Goal: Task Accomplishment & Management: Manage account settings

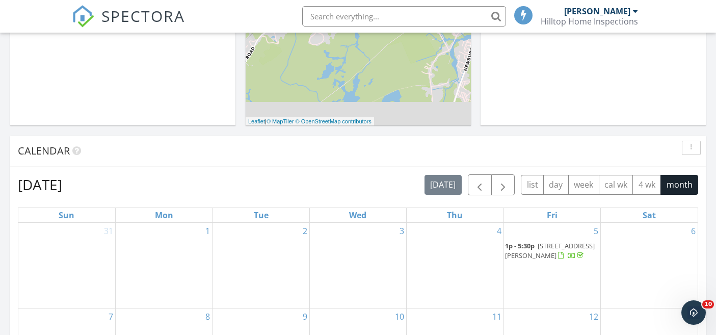
scroll to position [381, 0]
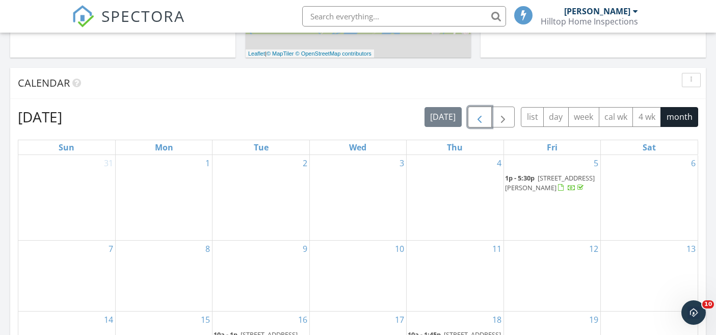
click at [479, 122] on span "button" at bounding box center [479, 117] width 12 height 12
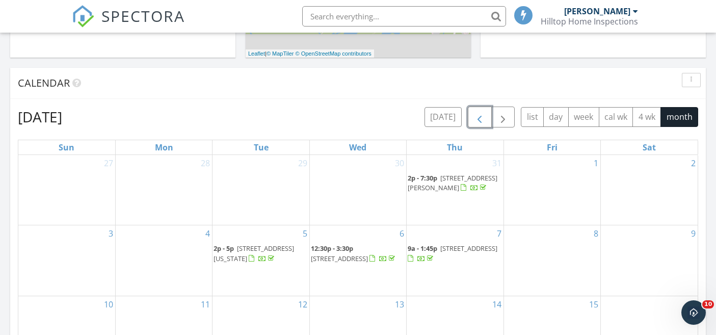
click at [479, 122] on span "button" at bounding box center [479, 117] width 12 height 12
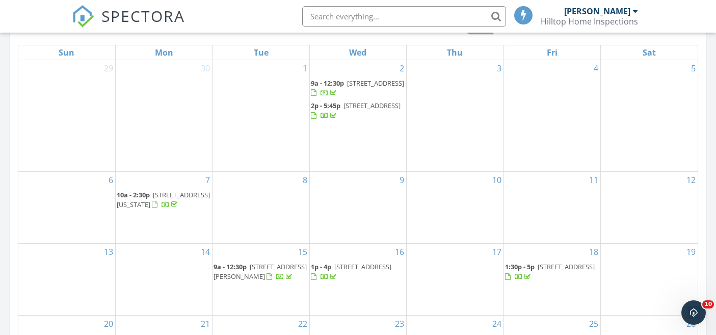
scroll to position [445, 0]
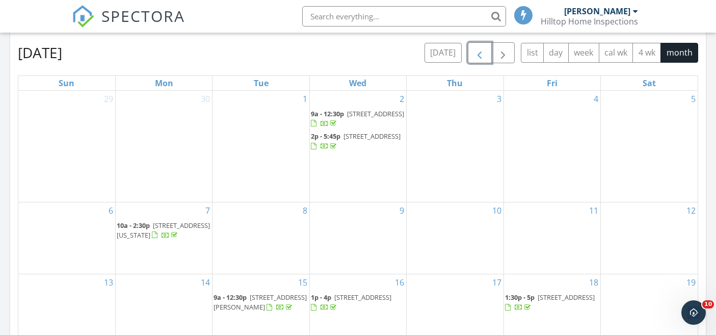
click at [475, 51] on span "button" at bounding box center [479, 53] width 12 height 12
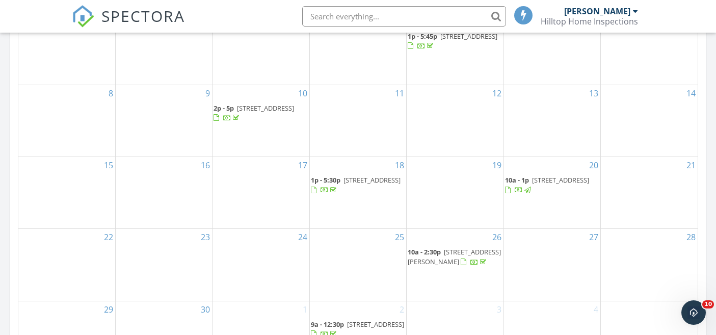
scroll to position [387, 0]
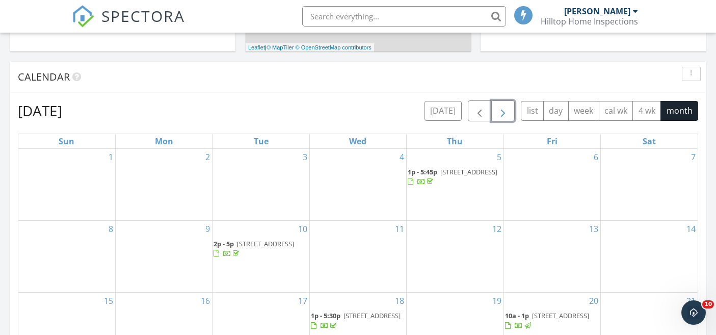
click at [502, 107] on span "button" at bounding box center [503, 111] width 12 height 12
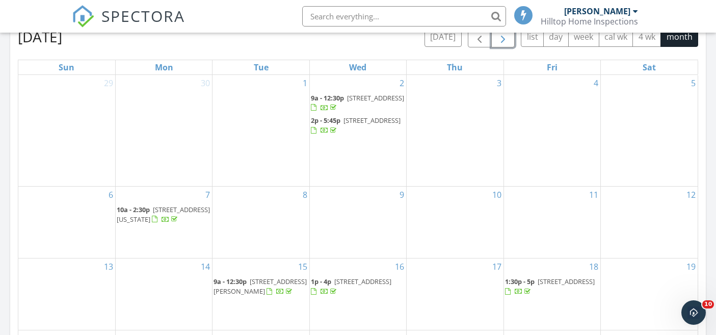
scroll to position [378, 0]
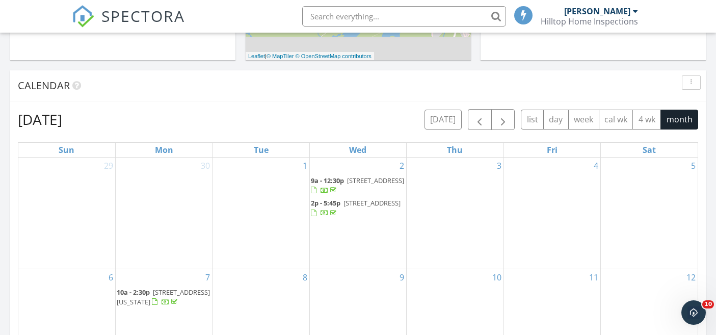
click at [515, 120] on div "today list day week cal wk 4 wk month" at bounding box center [562, 119] width 274 height 21
click at [510, 121] on button "button" at bounding box center [503, 119] width 24 height 21
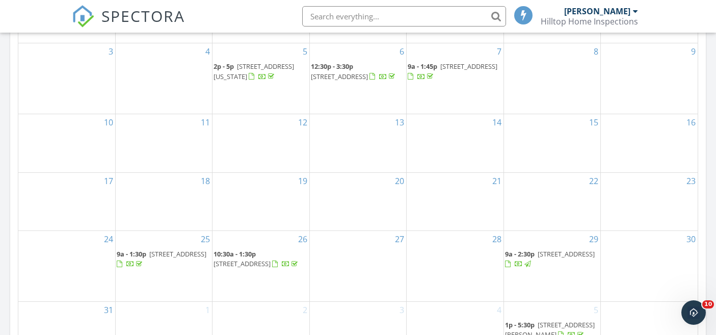
scroll to position [564, 0]
click at [552, 257] on span "129-135 Water St, Newburyport 01950" at bounding box center [566, 252] width 57 height 9
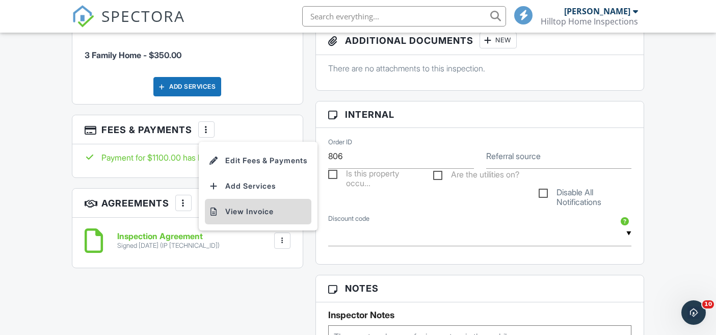
click at [270, 224] on li "View Invoice" at bounding box center [258, 211] width 107 height 25
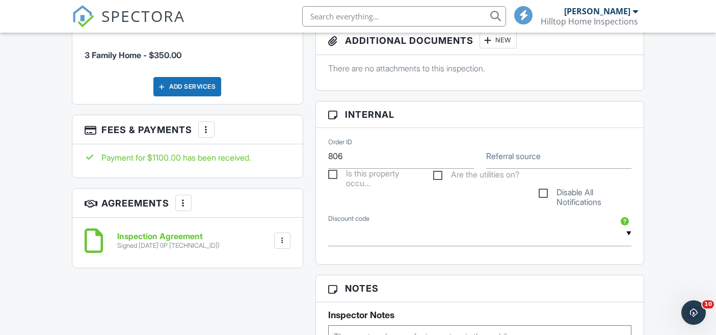
click at [285, 256] on div "Inspection Agreement Signed [DATE] (IP [TECHNICAL_ID]) File [GEOGRAPHIC_DATA] D…" at bounding box center [188, 240] width 206 height 31
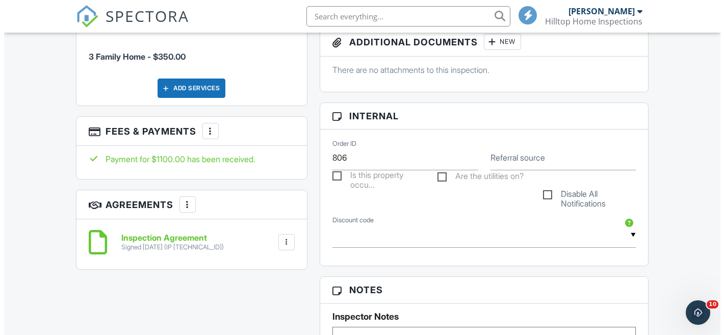
scroll to position [538, 0]
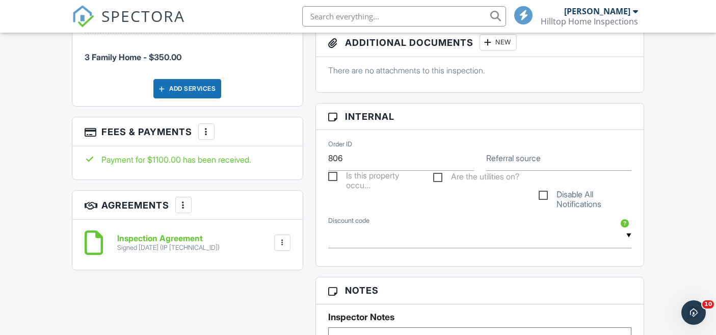
click at [209, 137] on div at bounding box center [206, 131] width 10 height 10
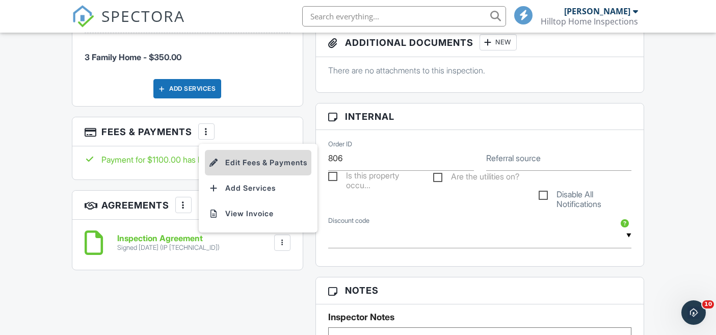
click at [246, 173] on li "Edit Fees & Payments" at bounding box center [258, 162] width 107 height 25
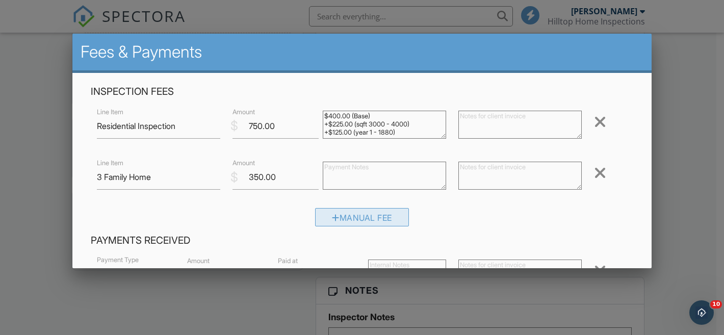
click at [385, 220] on div "Manual Fee" at bounding box center [362, 217] width 94 height 18
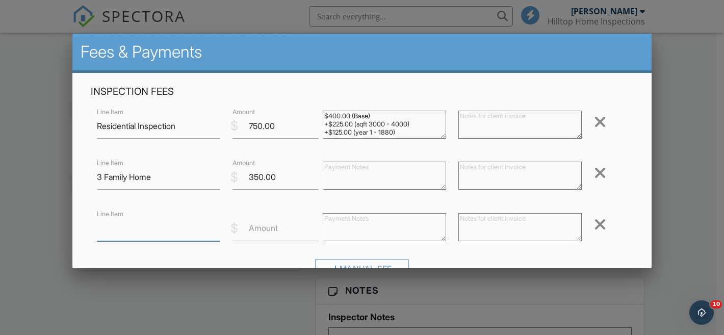
click at [149, 229] on input "Line Item" at bounding box center [158, 228] width 123 height 25
type input "VA Pest Inspection"
click at [310, 225] on input "0.01" at bounding box center [275, 228] width 86 height 25
click at [310, 225] on input "0.02" at bounding box center [275, 228] width 86 height 25
click at [310, 225] on input "0.03" at bounding box center [275, 228] width 86 height 25
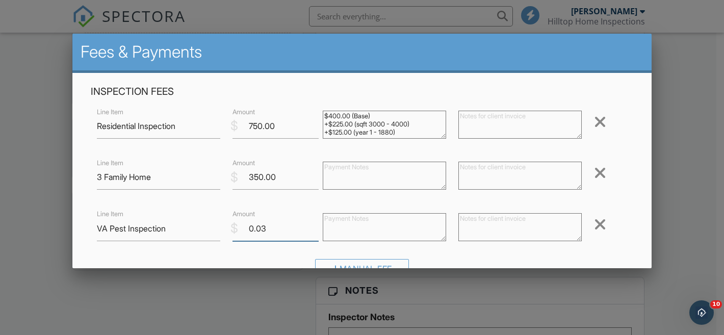
click at [260, 231] on input "0.03" at bounding box center [275, 228] width 86 height 25
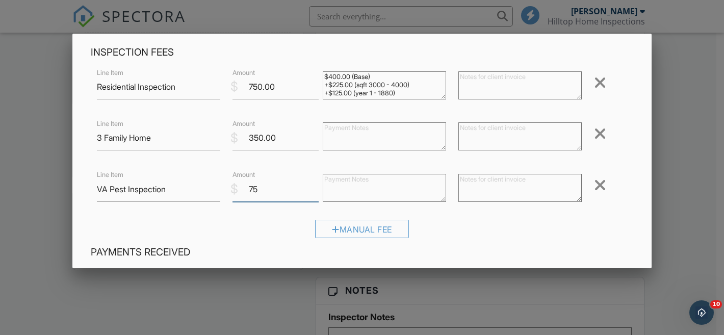
scroll to position [76, 0]
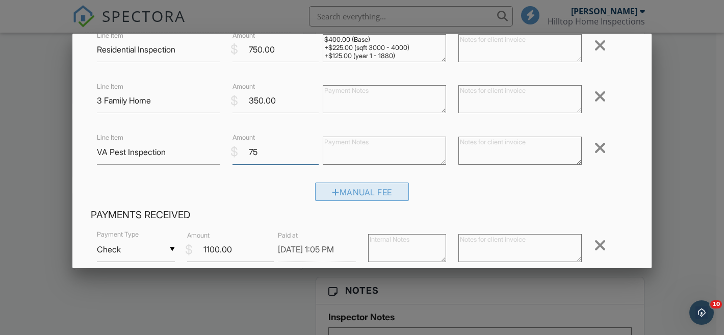
type input "75"
click at [383, 195] on div "Manual Fee" at bounding box center [362, 191] width 94 height 18
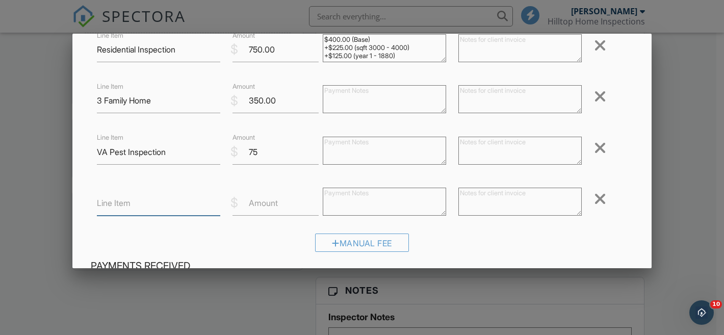
click at [140, 199] on input "Line Item" at bounding box center [158, 203] width 123 height 25
click at [105, 201] on input "Va Discount" at bounding box center [158, 203] width 123 height 25
type input "Veteran Discount"
click at [293, 203] on input "Amount" at bounding box center [275, 203] width 86 height 25
type input "1"
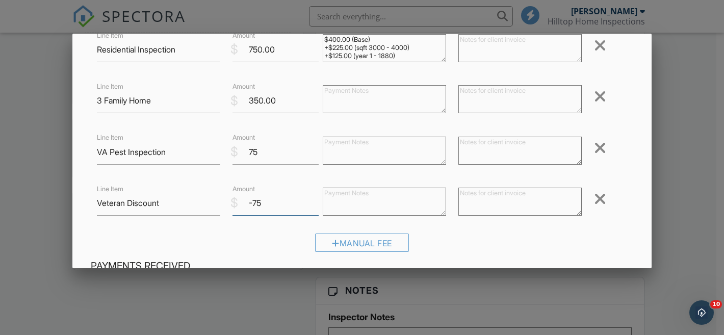
type input "-75"
click at [493, 241] on div "Manual Fee" at bounding box center [362, 246] width 542 height 26
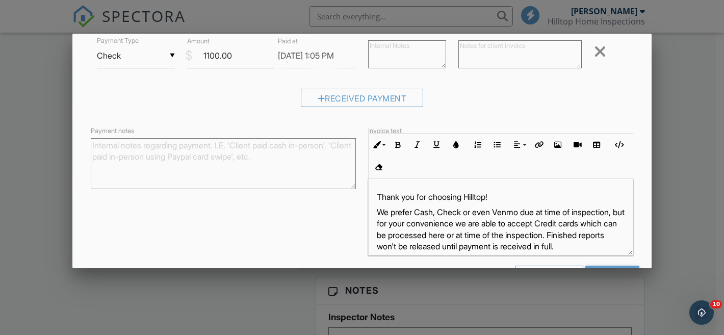
scroll to position [358, 0]
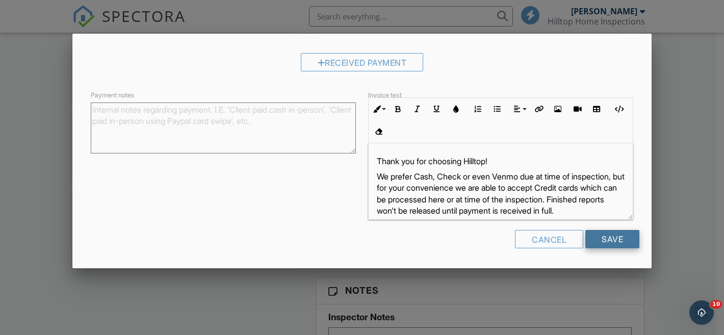
click at [605, 242] on input "Save" at bounding box center [612, 239] width 54 height 18
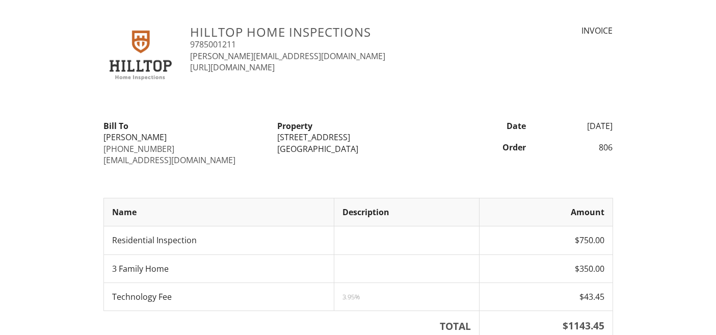
scroll to position [17, 0]
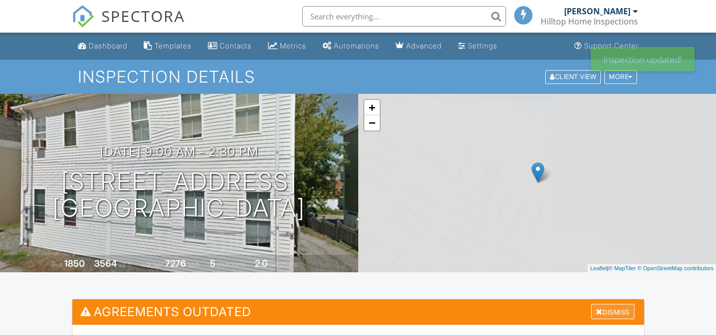
click at [611, 304] on div "Dismiss" at bounding box center [612, 312] width 43 height 16
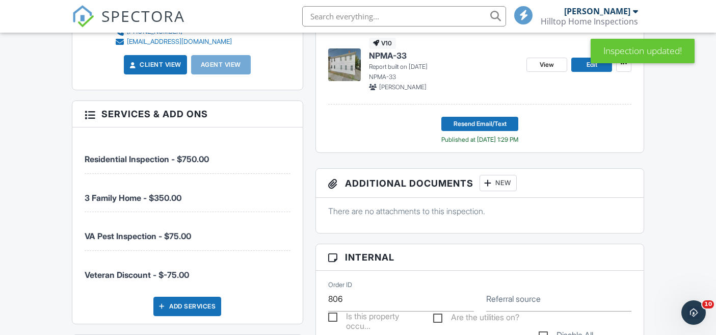
scroll to position [602, 0]
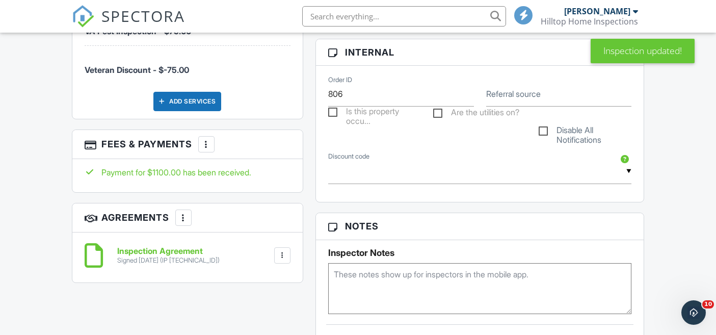
click at [207, 149] on div at bounding box center [206, 144] width 10 height 10
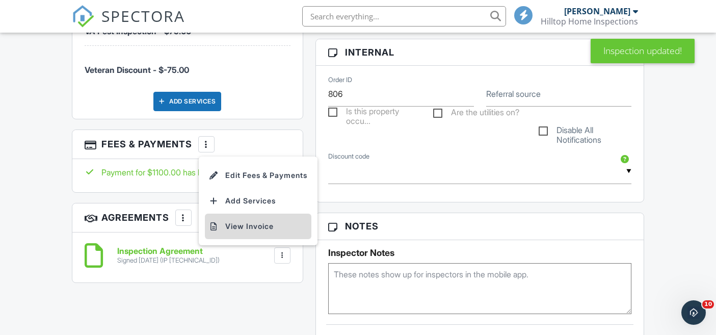
click at [242, 239] on li "View Invoice" at bounding box center [258, 226] width 107 height 25
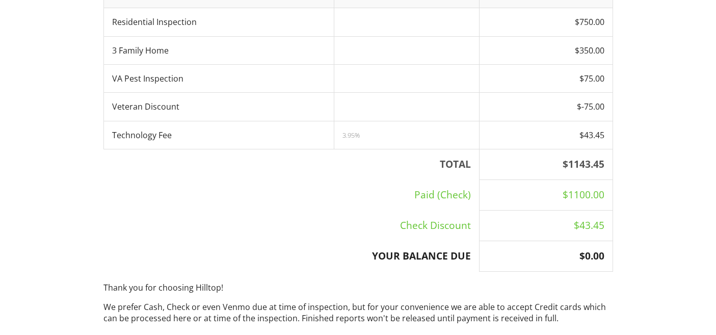
scroll to position [400, 0]
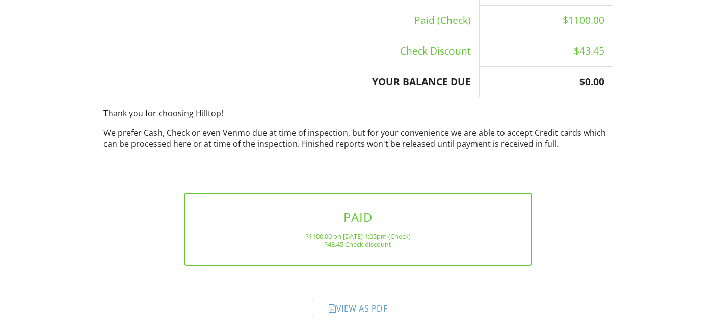
click at [381, 309] on div "View as PDF" at bounding box center [358, 308] width 92 height 18
